Goal: Task Accomplishment & Management: Complete application form

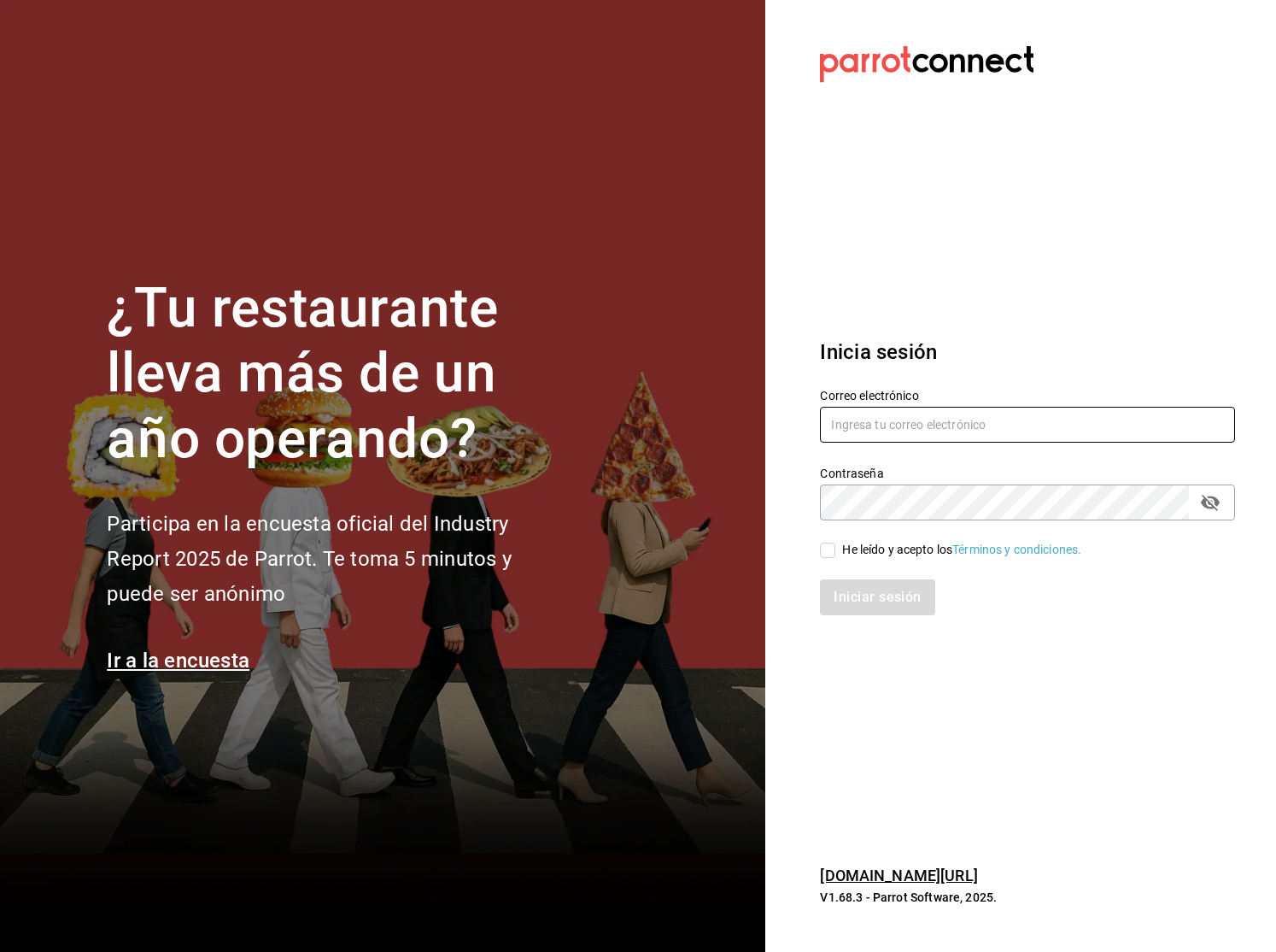
type input "info@makupoke.com"
click at [828, 554] on input "He leído y acepto los Términos y condiciones." at bounding box center [827, 550] width 15 height 15
checkbox input "true"
click at [877, 597] on button "Iniciar sesión" at bounding box center [878, 597] width 116 height 36
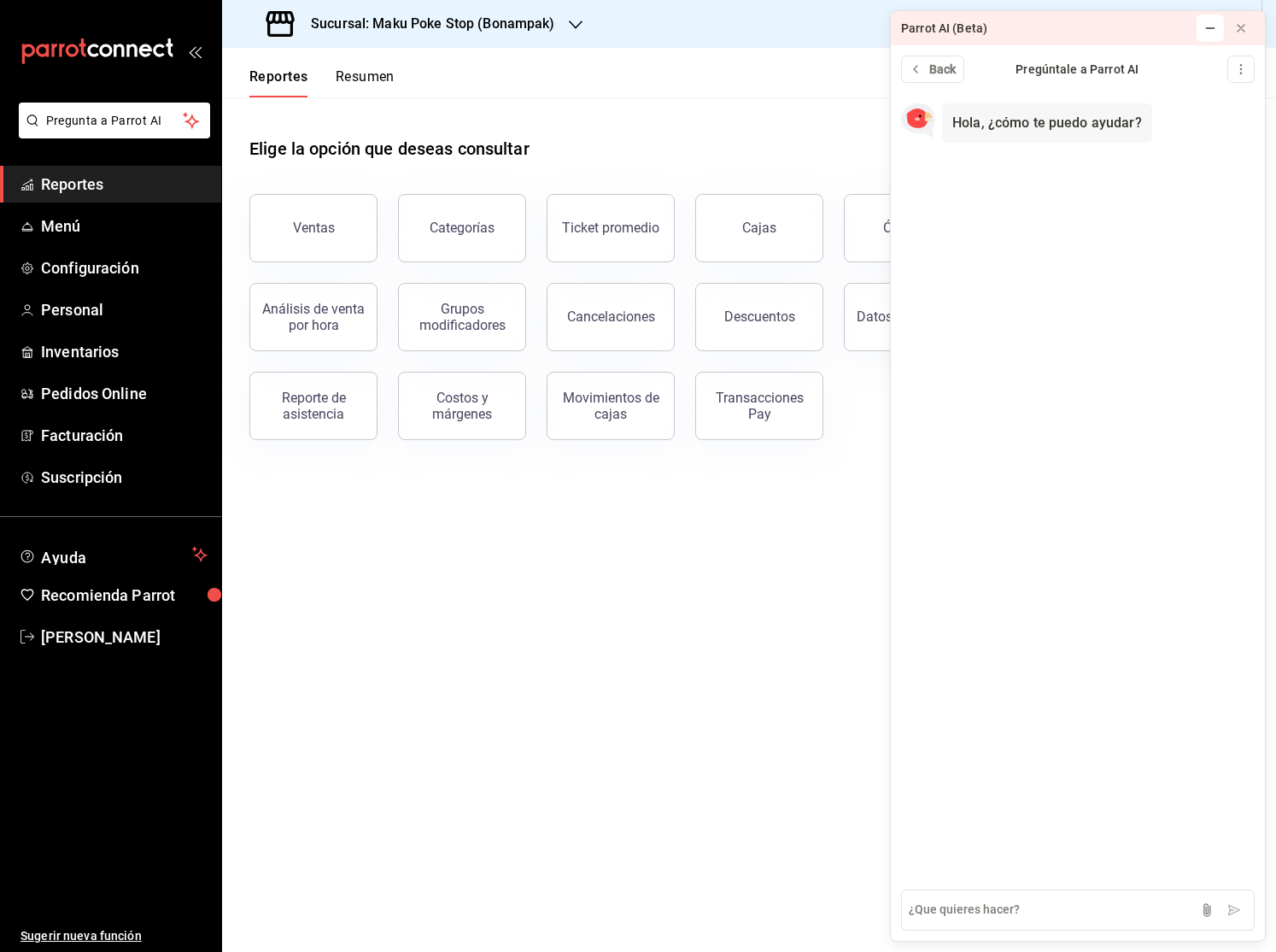
drag, startPoint x: 1242, startPoint y: 27, endPoint x: 1217, endPoint y: 33, distance: 25.7
click at [1242, 27] on icon at bounding box center [1241, 28] width 14 height 14
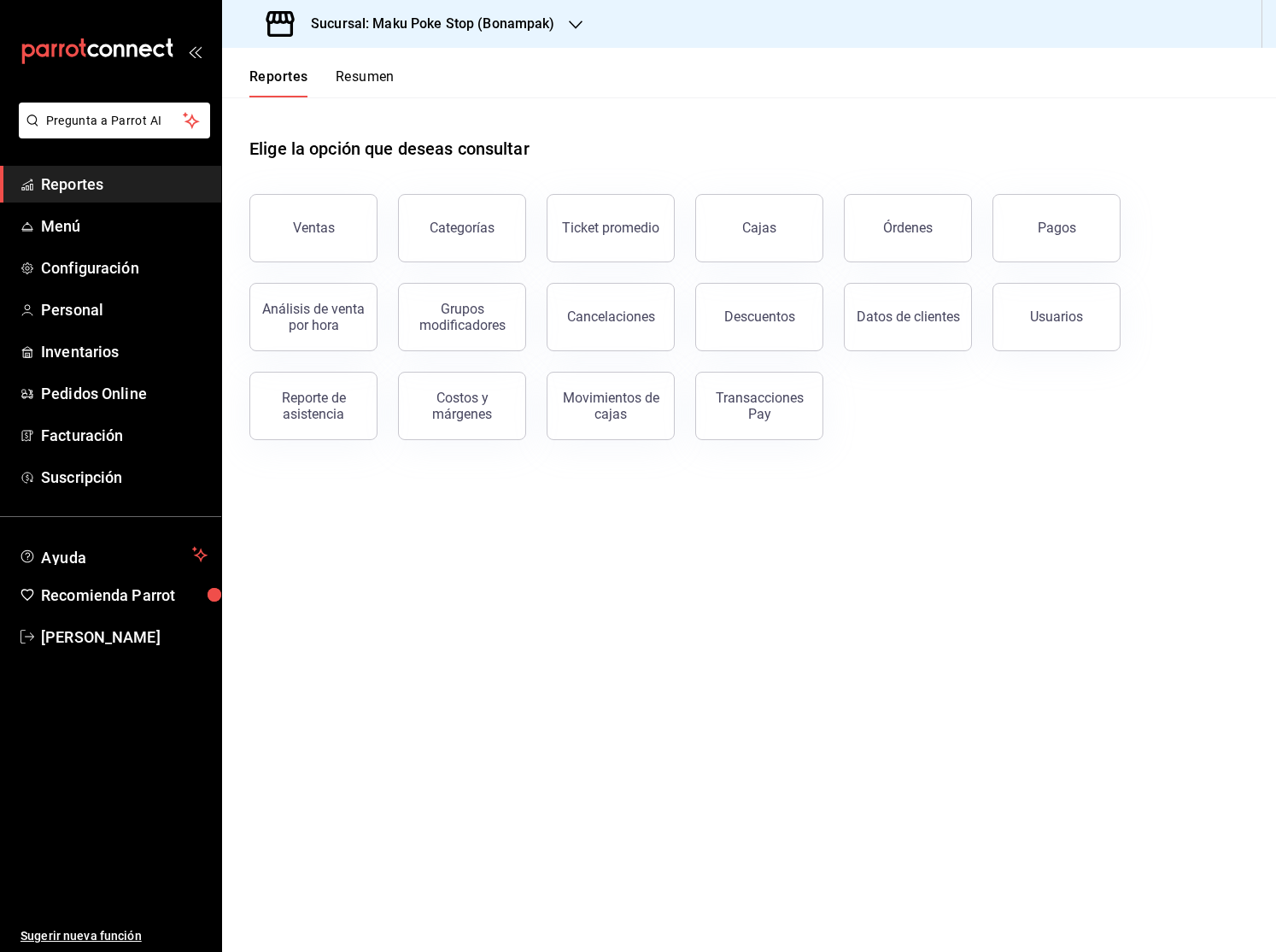
click at [575, 27] on icon "button" at bounding box center [576, 25] width 14 height 9
click at [622, 78] on div at bounding box center [638, 476] width 1276 height 952
click at [76, 310] on span "Personal" at bounding box center [124, 309] width 167 height 23
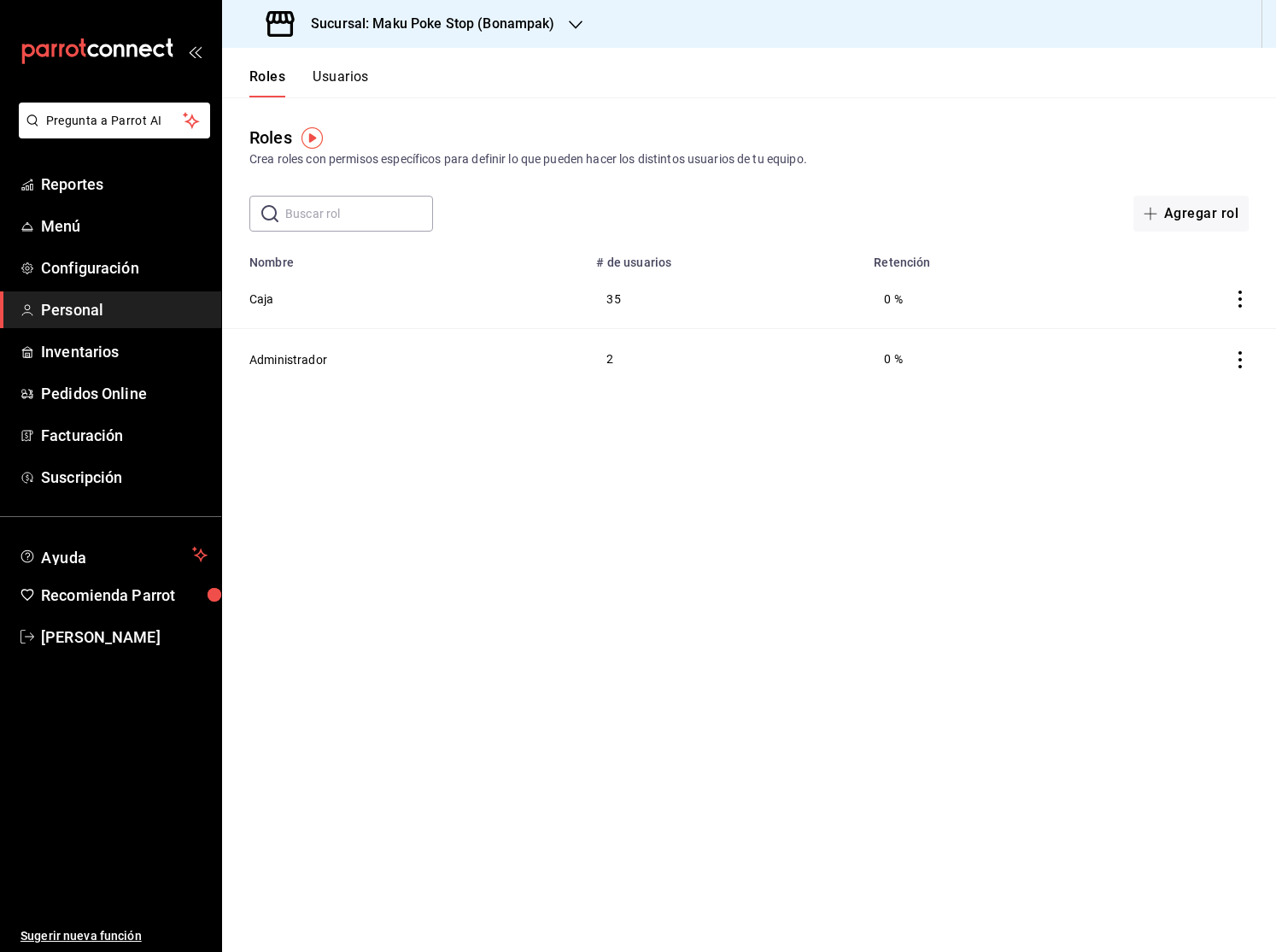
click at [267, 300] on button "Caja" at bounding box center [261, 298] width 25 height 17
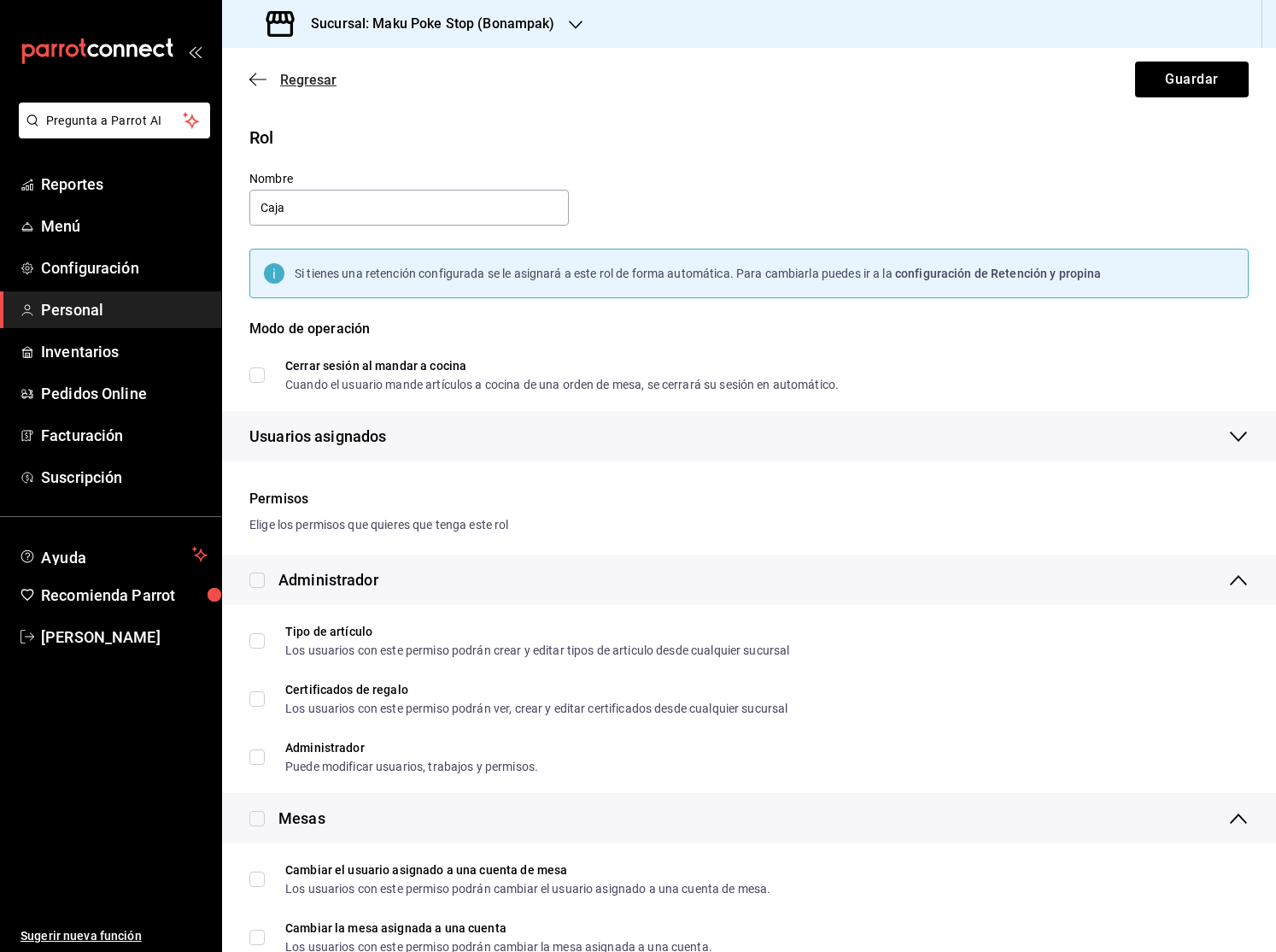
click at [261, 78] on icon "button" at bounding box center [257, 79] width 17 height 15
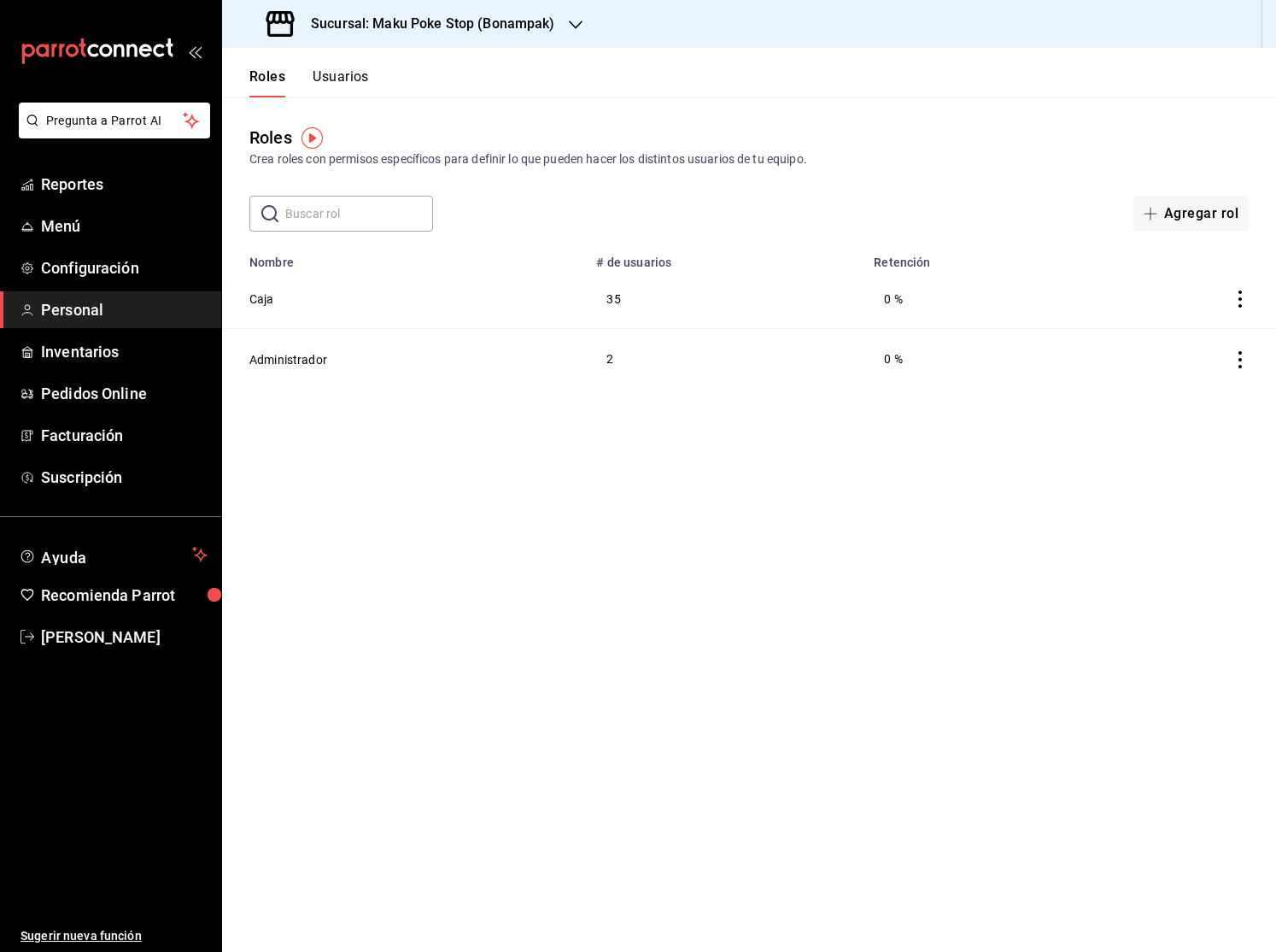
click at [350, 77] on button "Usuarios" at bounding box center [340, 82] width 57 height 29
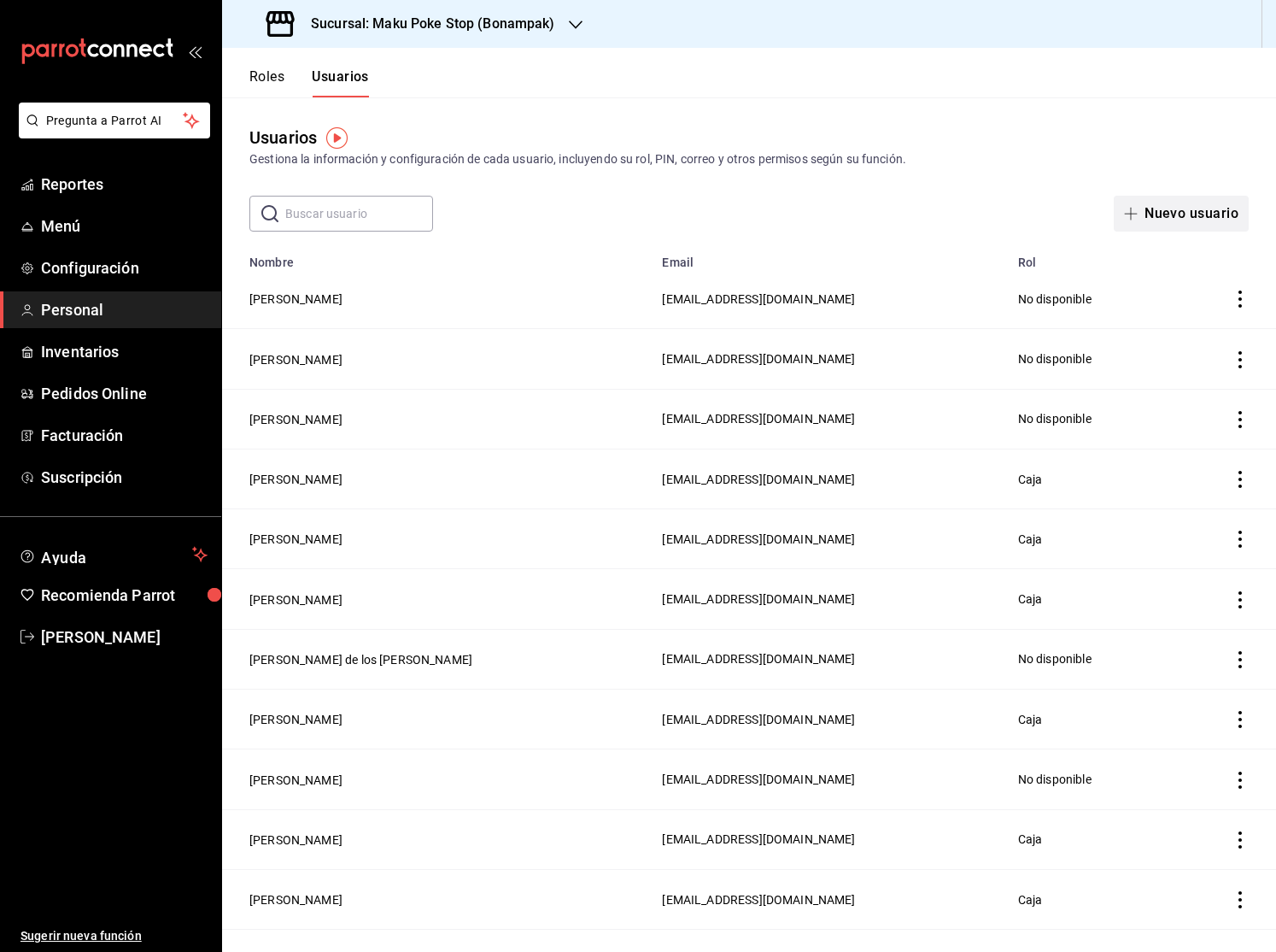
click at [1137, 218] on icon "button" at bounding box center [1131, 214] width 14 height 14
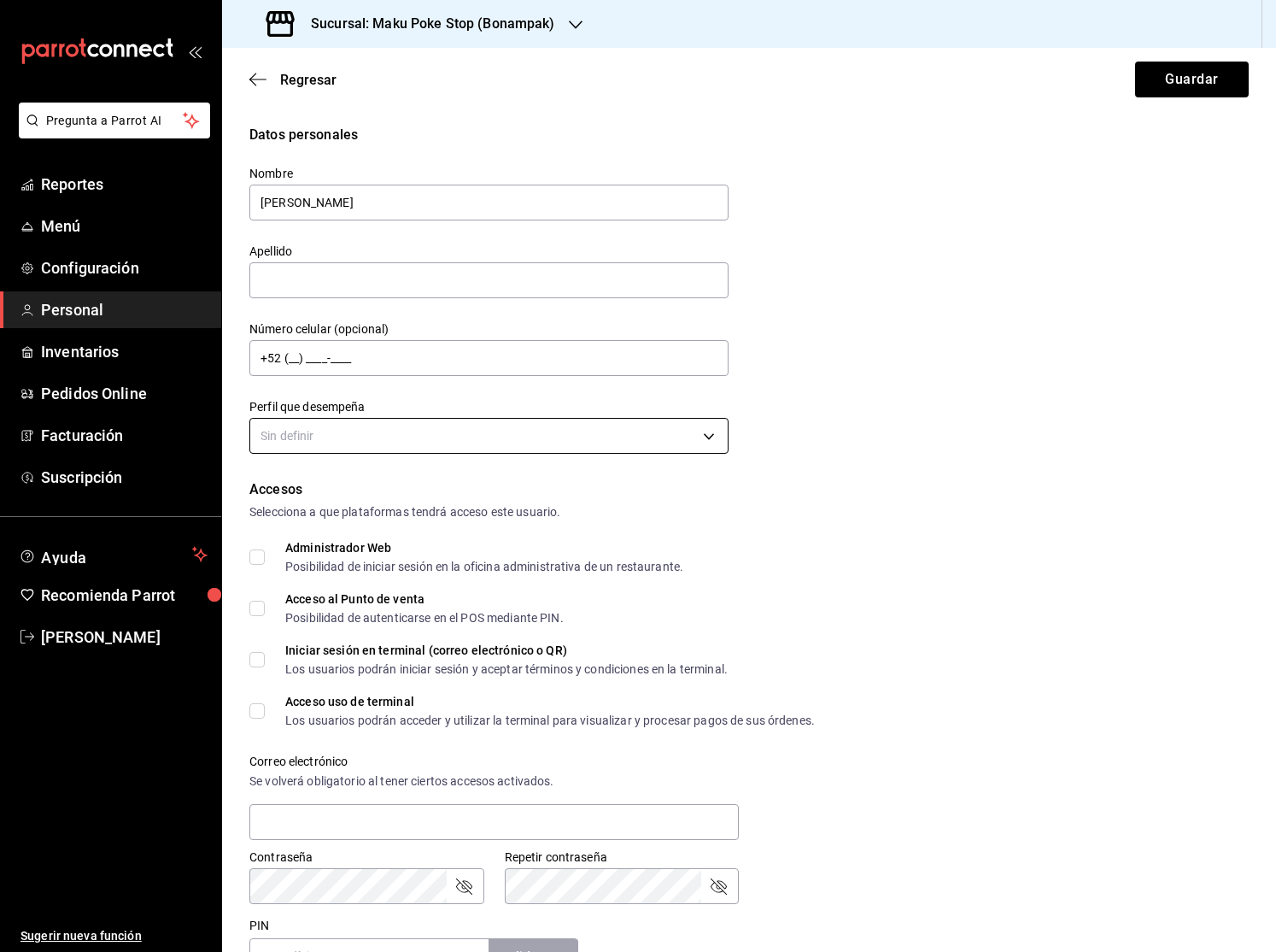
type input "Saul Daniel"
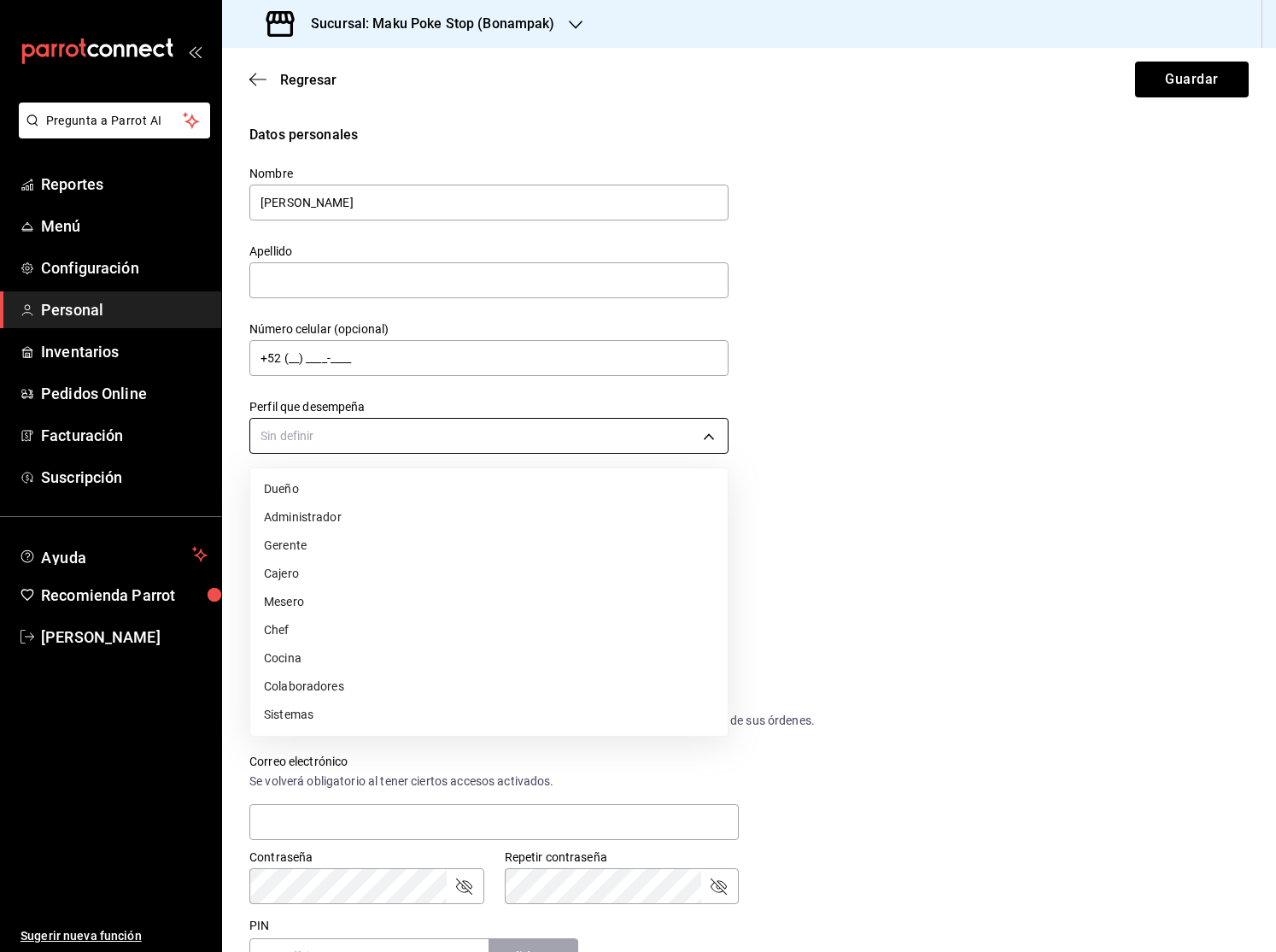
click at [627, 433] on body "Pregunta a Parrot AI Reportes Menú Configuración Personal Inventarios Pedidos O…" at bounding box center [638, 476] width 1276 height 952
click at [460, 660] on li "Cocina" at bounding box center [489, 659] width 478 height 28
type input "KITCHEN"
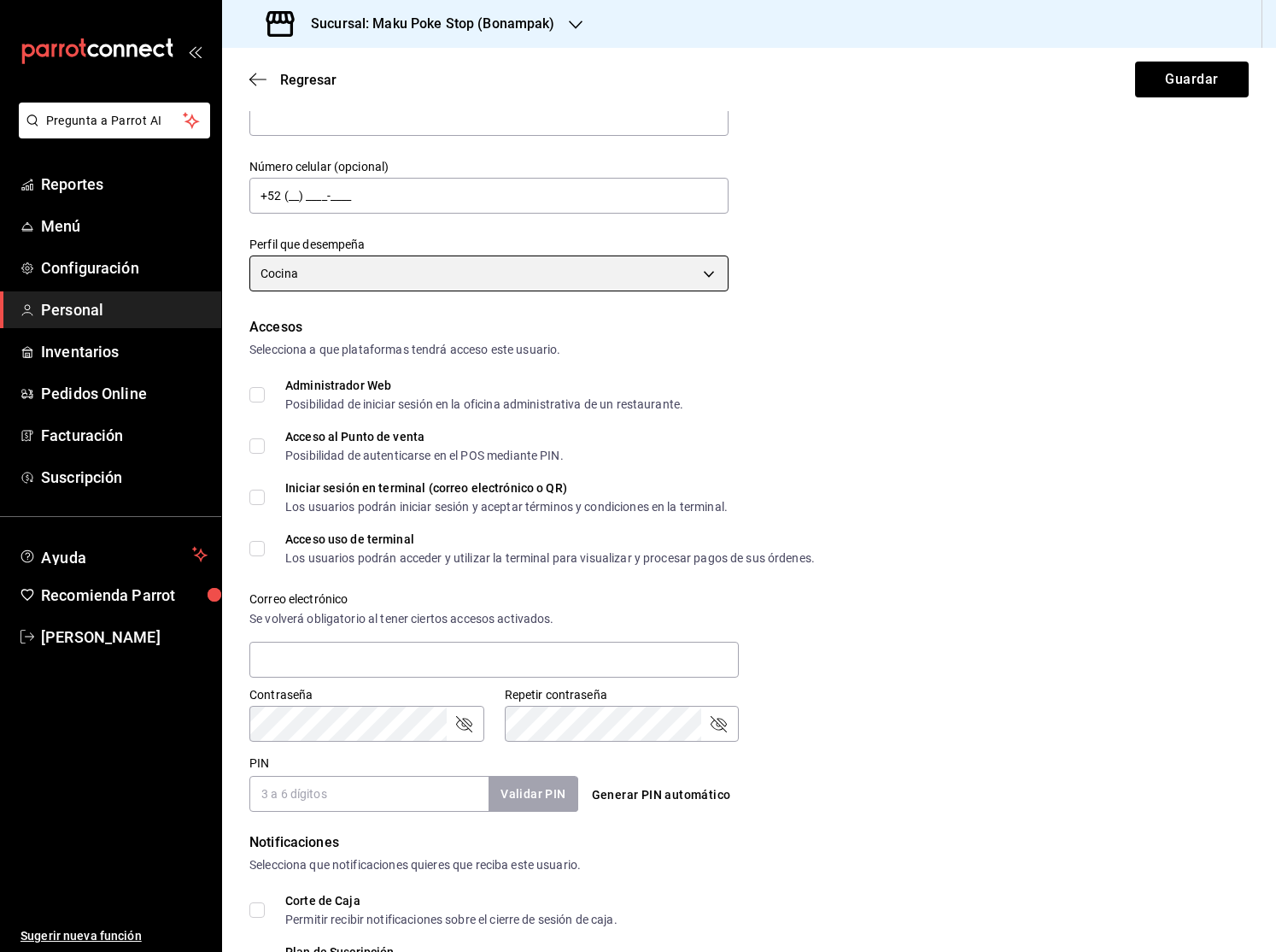
scroll to position [167, 0]
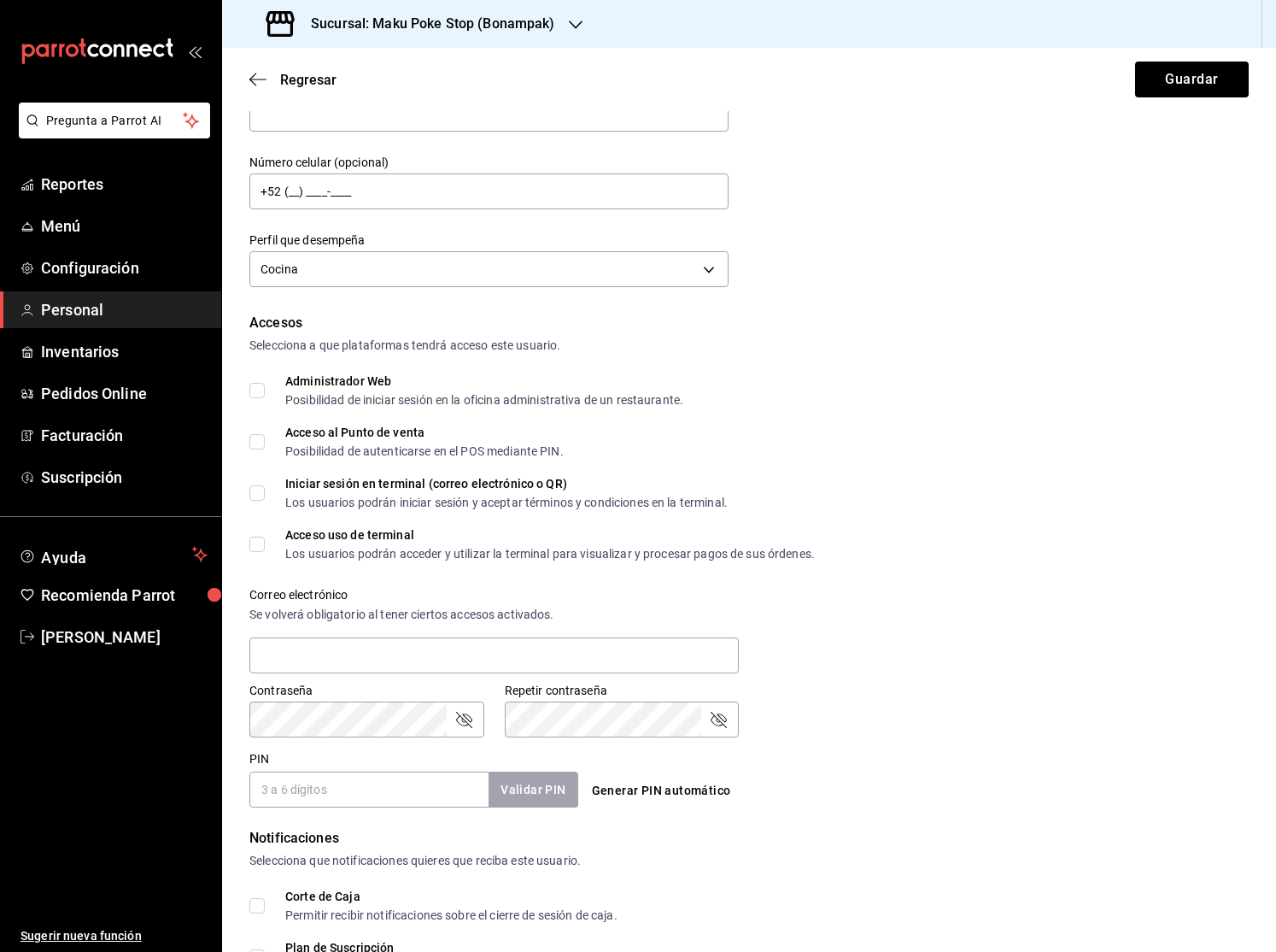
click at [258, 442] on input "Acceso al Punto de venta Posibilidad de autenticarse en el POS mediante PIN." at bounding box center [256, 441] width 15 height 15
checkbox input "true"
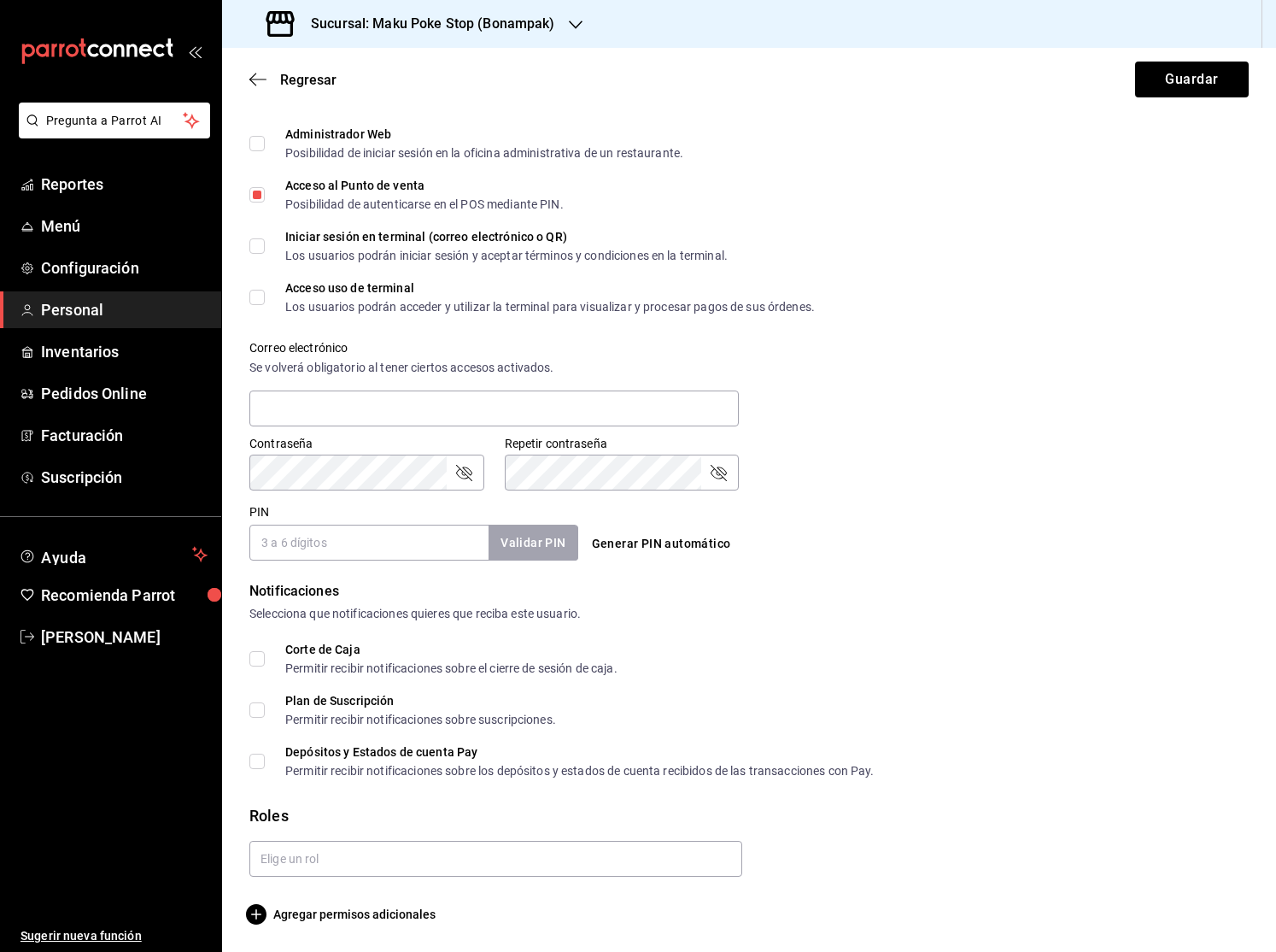
scroll to position [413, 0]
click at [311, 545] on input "PIN" at bounding box center [369, 543] width 239 height 36
type input "478"
click at [533, 548] on button "Validar PIN" at bounding box center [532, 543] width 91 height 37
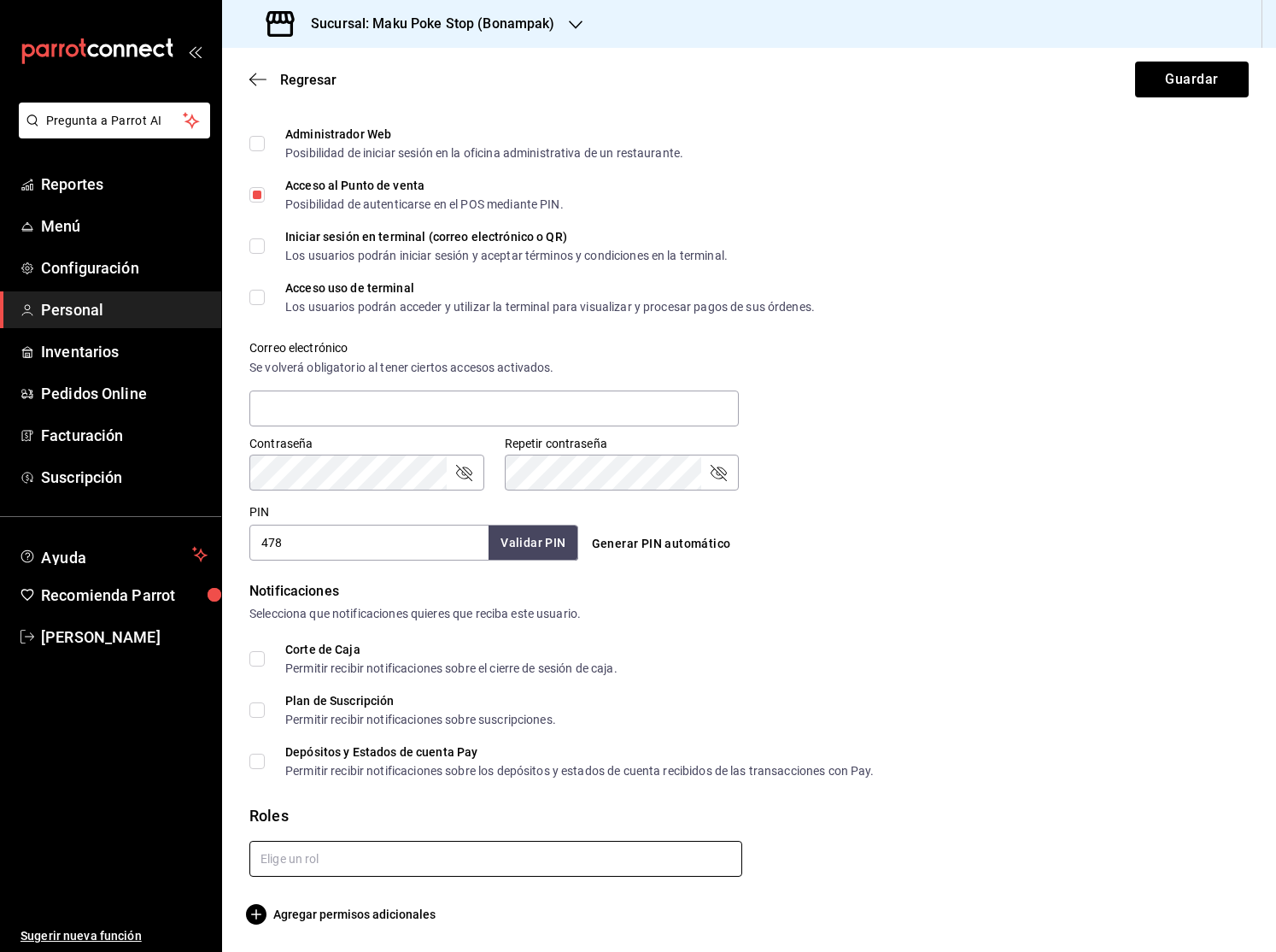
click at [360, 862] on input "text" at bounding box center [496, 858] width 493 height 36
click at [401, 813] on div "Roles" at bounding box center [749, 815] width 1000 height 23
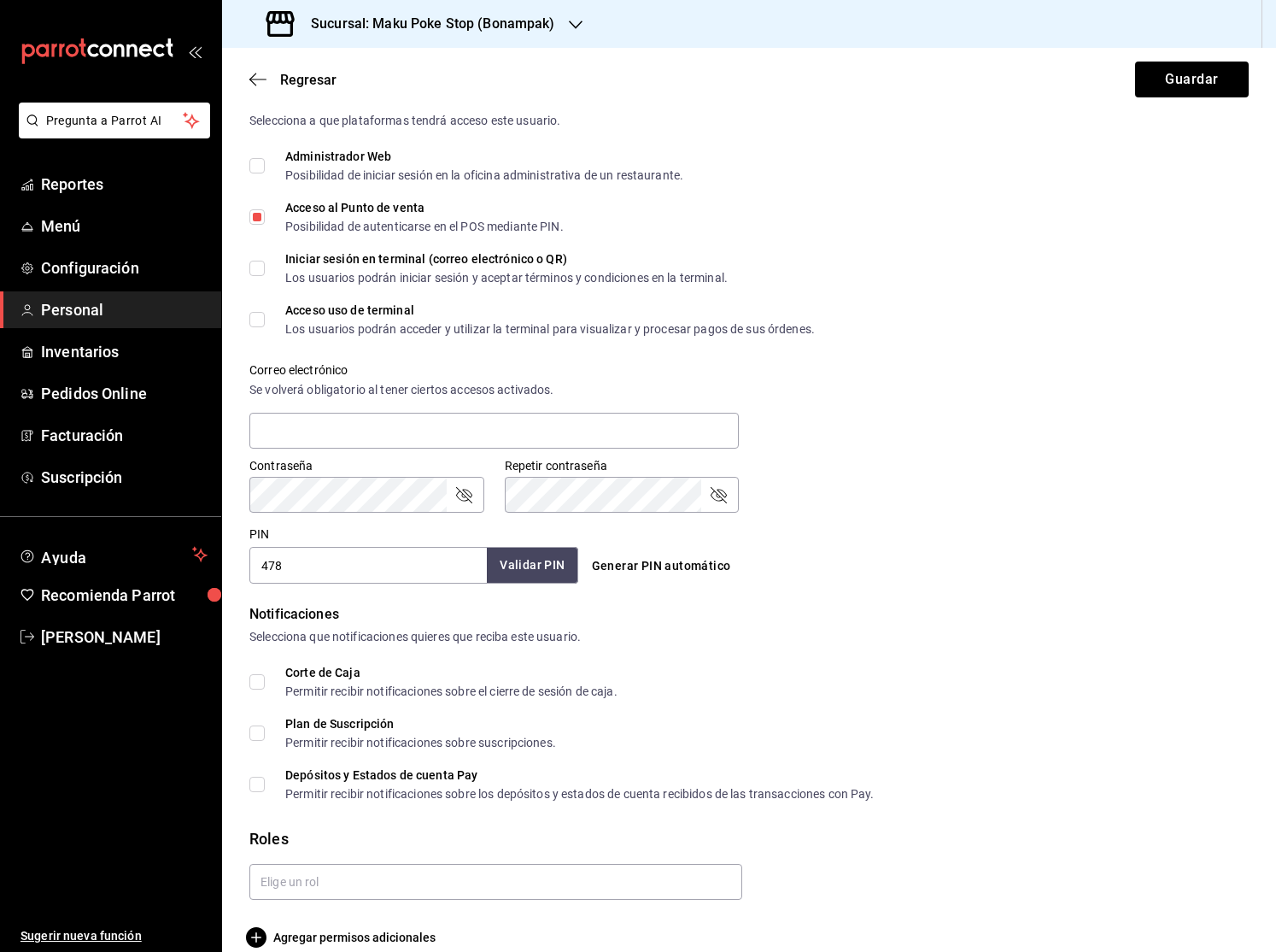
click at [537, 570] on button "Validar PIN" at bounding box center [532, 565] width 91 height 37
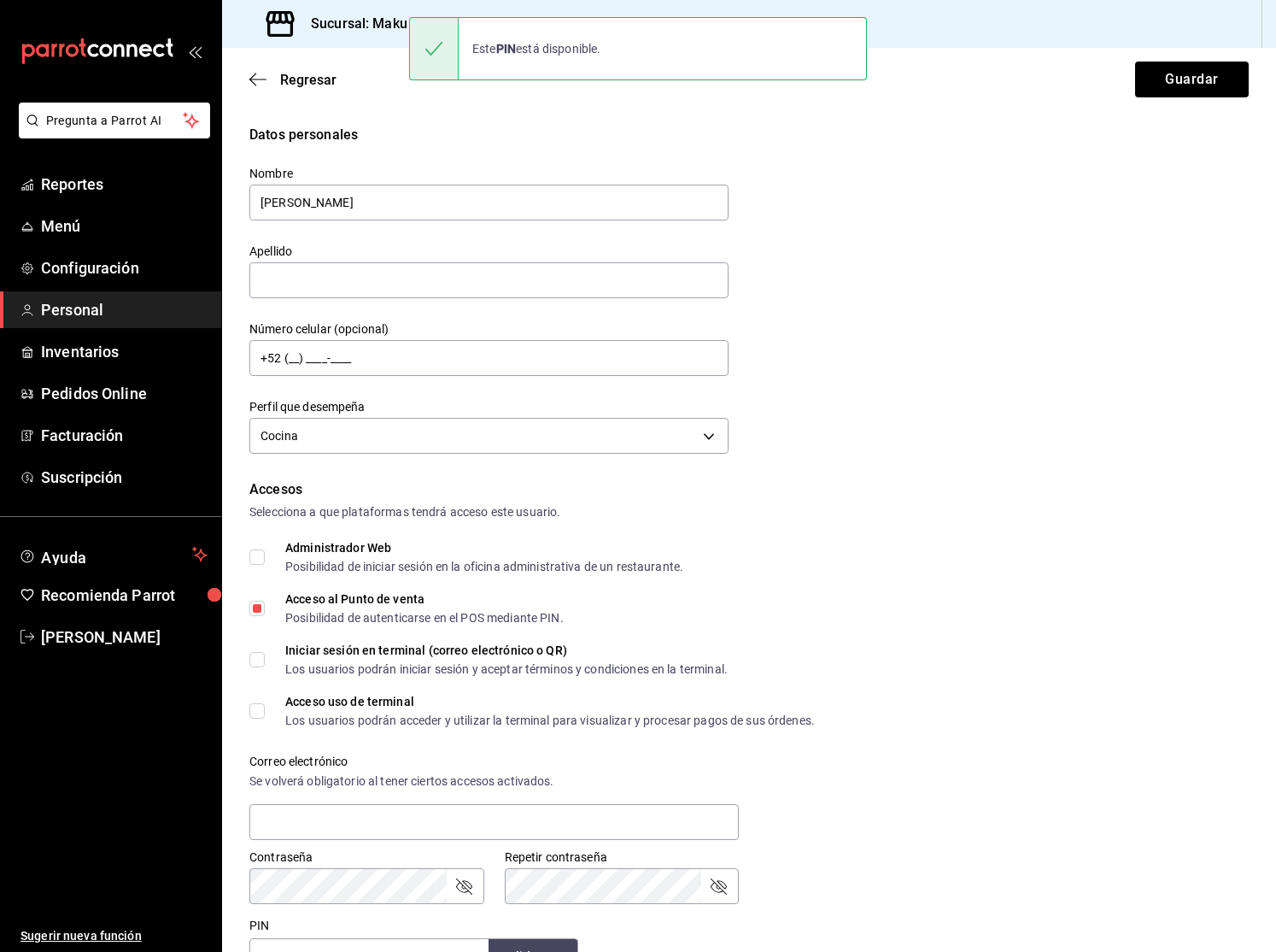
scroll to position [0, 0]
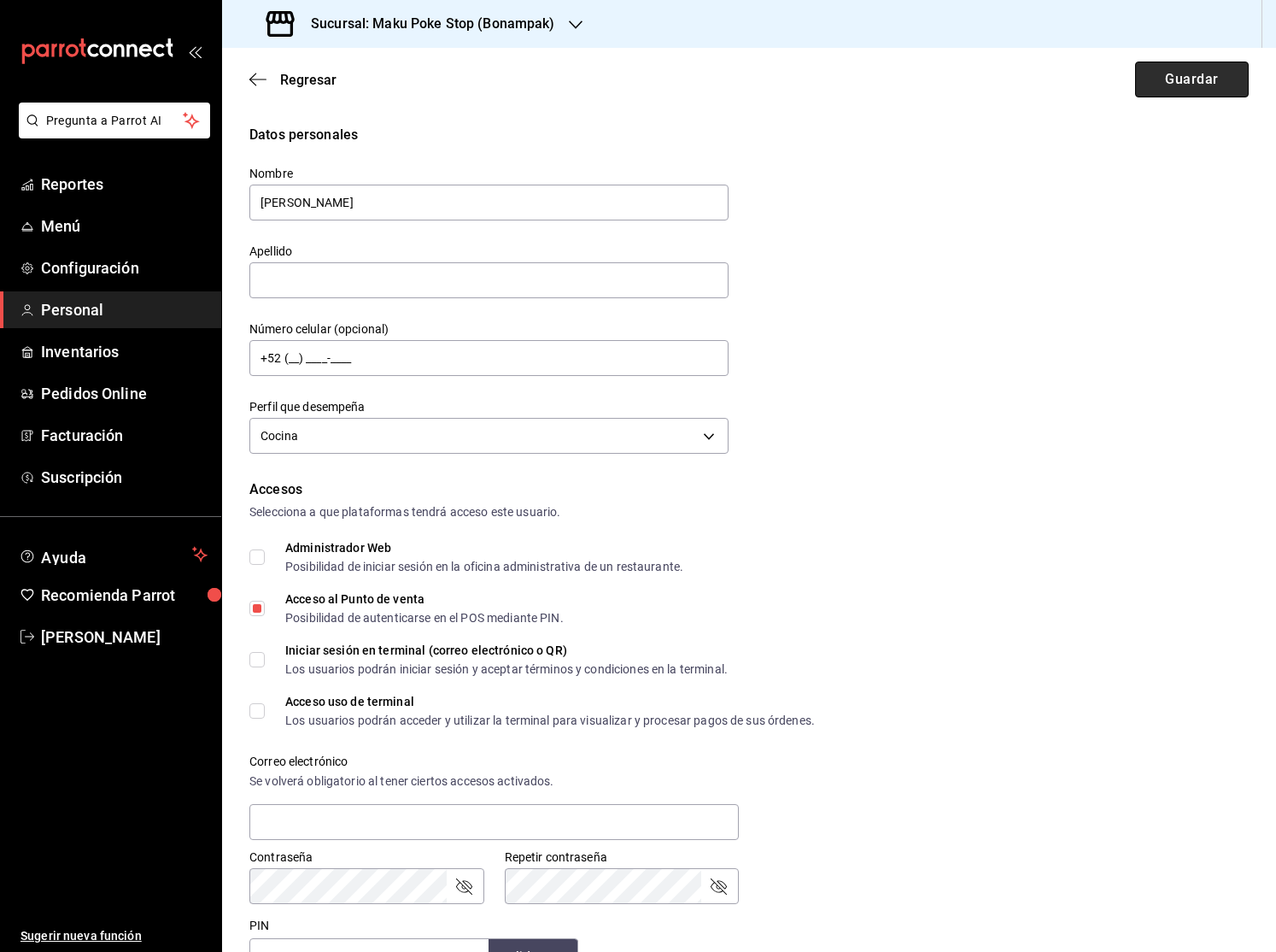
click at [1166, 86] on button "Guardar" at bounding box center [1192, 80] width 114 height 36
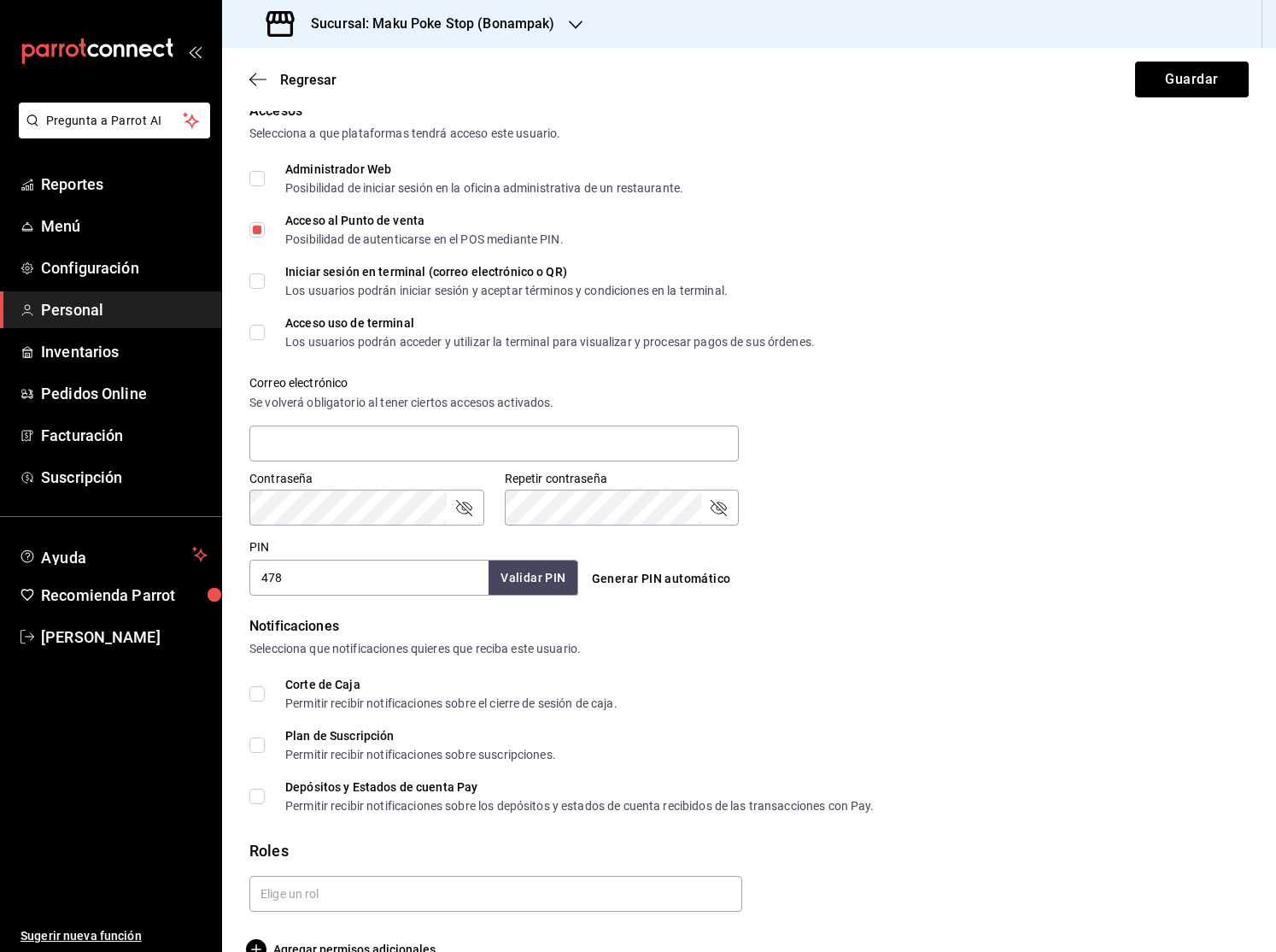
scroll to position [360, 0]
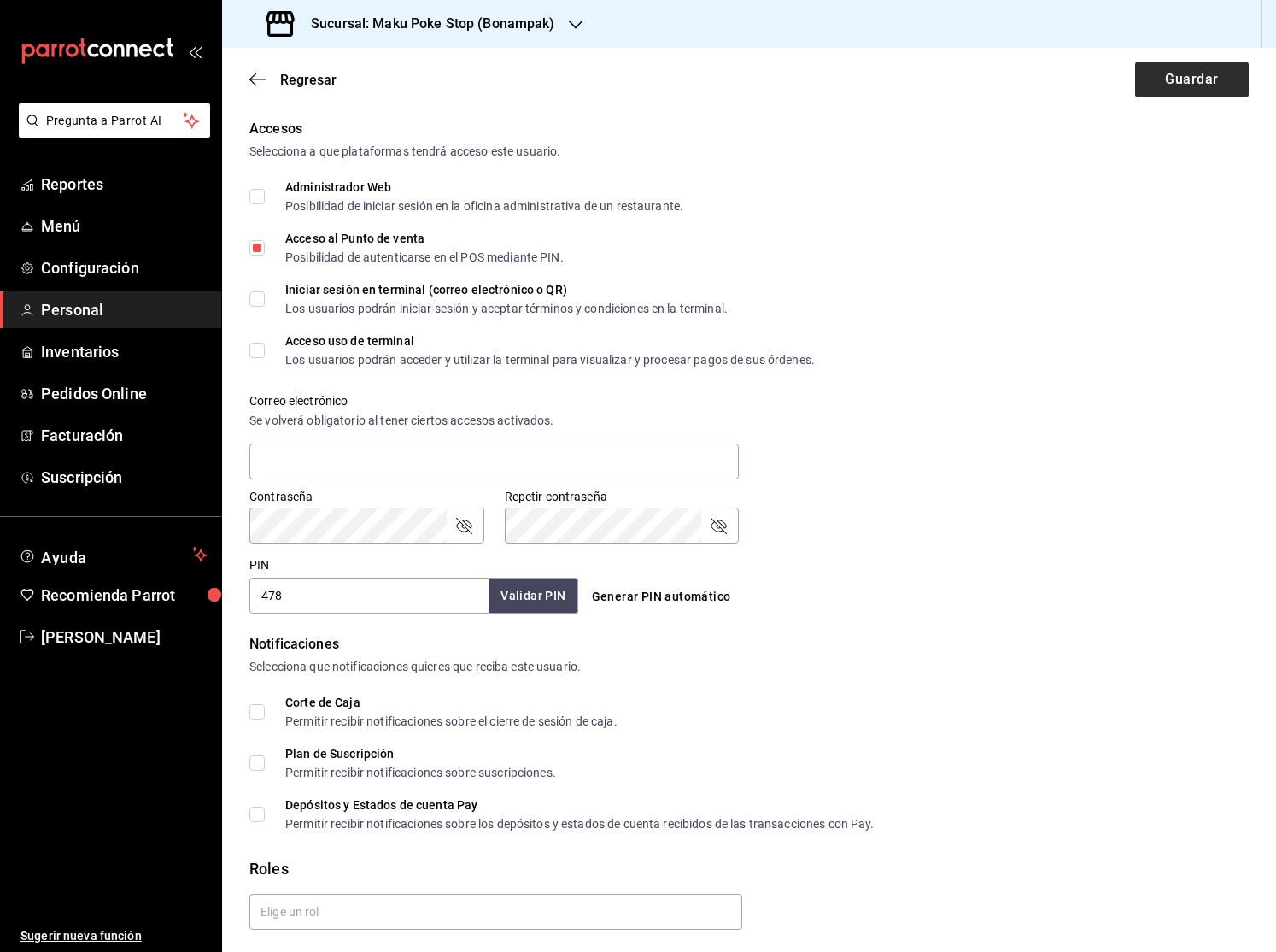
type input "Dominguez"
click at [1183, 77] on button "Guardar" at bounding box center [1192, 80] width 114 height 36
